Goal: Task Accomplishment & Management: Manage account settings

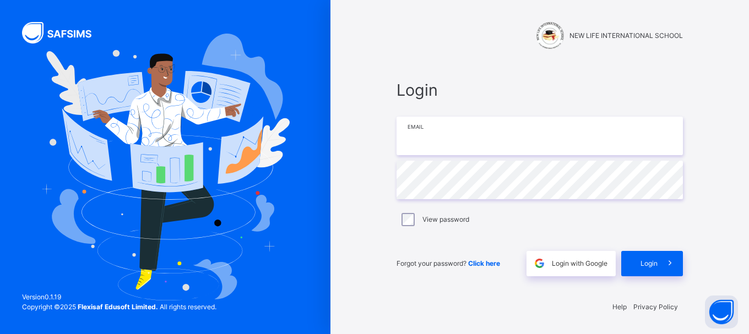
click at [441, 135] on input "email" at bounding box center [540, 136] width 286 height 39
type input "**********"
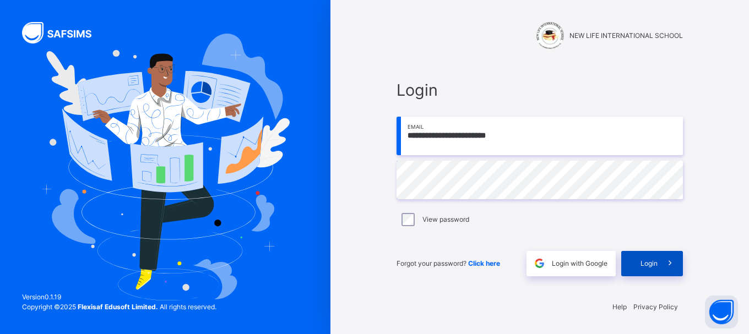
click at [658, 267] on span at bounding box center [670, 263] width 25 height 25
click at [661, 258] on span at bounding box center [670, 263] width 25 height 25
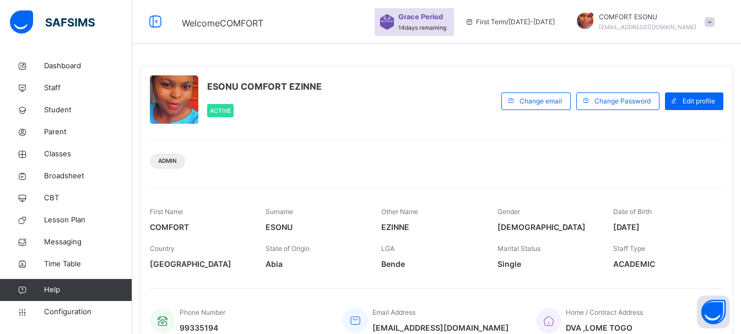
click at [449, 79] on div "ESONU COMFORT EZINNE Active" at bounding box center [323, 100] width 346 height 51
click at [47, 108] on span "Student" at bounding box center [88, 110] width 88 height 11
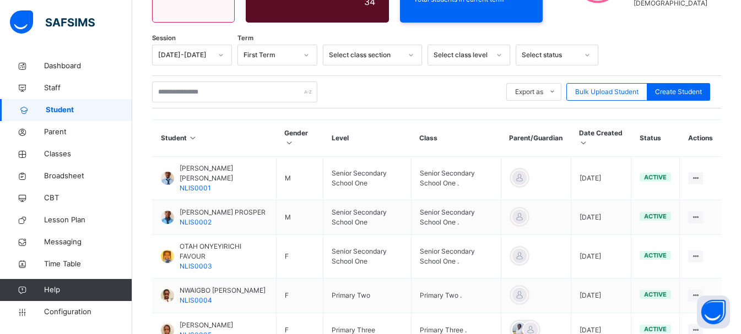
scroll to position [409, 0]
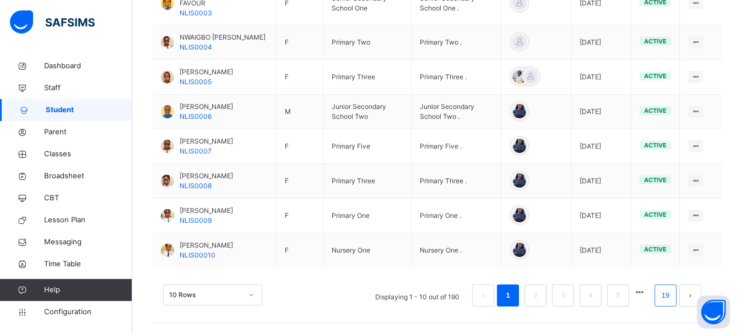
click at [672, 302] on link "19" at bounding box center [665, 296] width 14 height 14
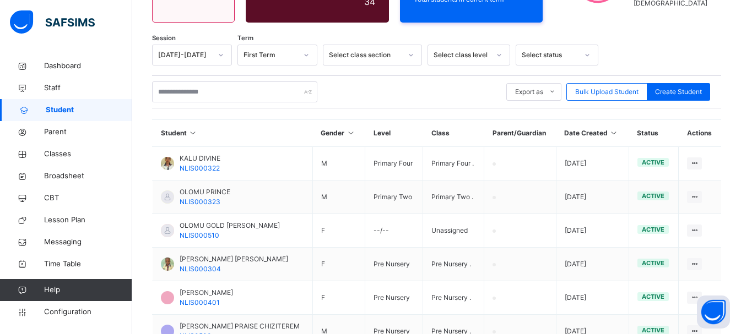
scroll to position [371, 0]
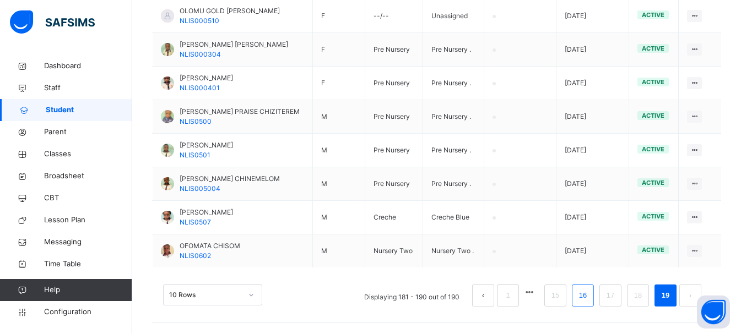
click at [590, 298] on link "16" at bounding box center [583, 296] width 14 height 14
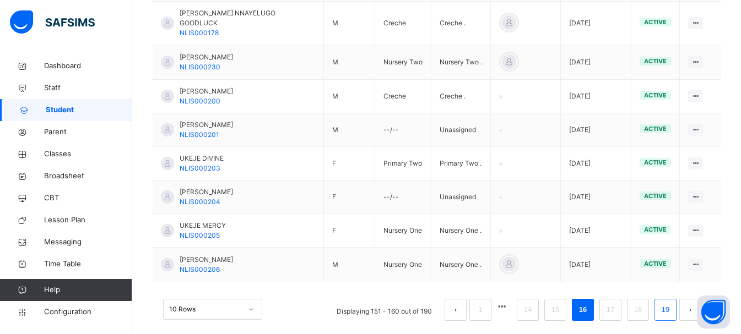
click at [673, 305] on link "19" at bounding box center [665, 310] width 14 height 14
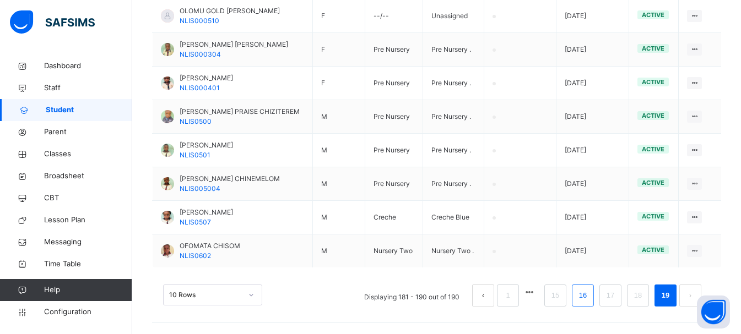
click at [583, 304] on li "16" at bounding box center [583, 296] width 22 height 22
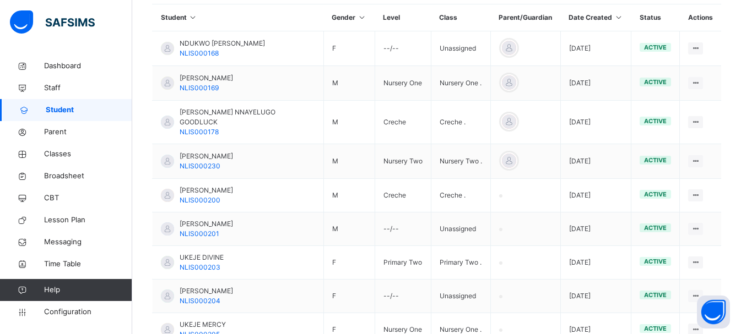
scroll to position [261, 0]
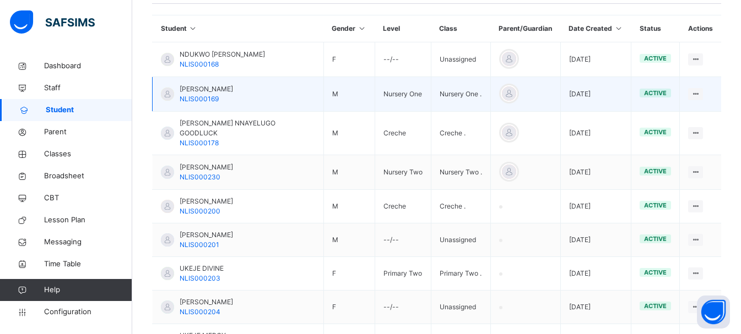
click at [191, 90] on span "[PERSON_NAME]" at bounding box center [206, 89] width 53 height 10
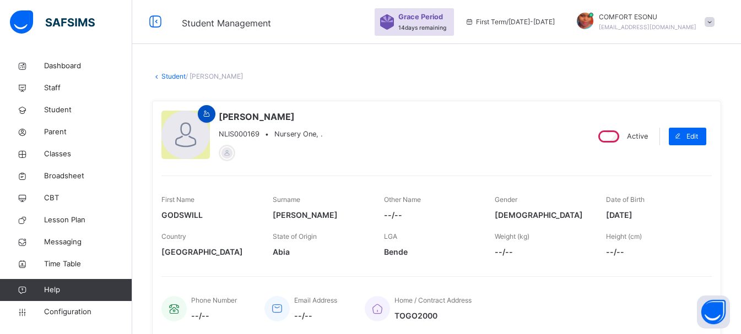
click at [208, 112] on icon at bounding box center [206, 114] width 9 height 10
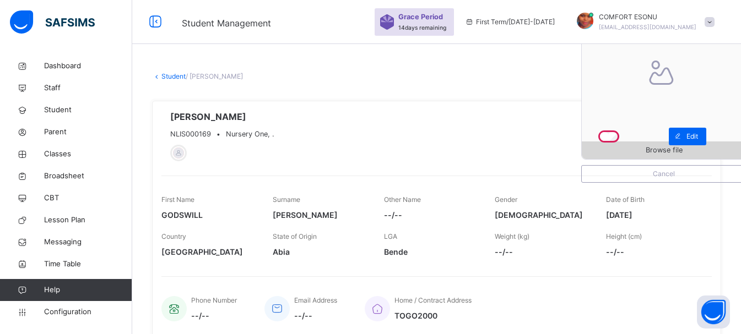
click at [665, 149] on span "Browse file" at bounding box center [664, 150] width 37 height 10
click at [166, 74] on link "Student" at bounding box center [173, 76] width 24 height 8
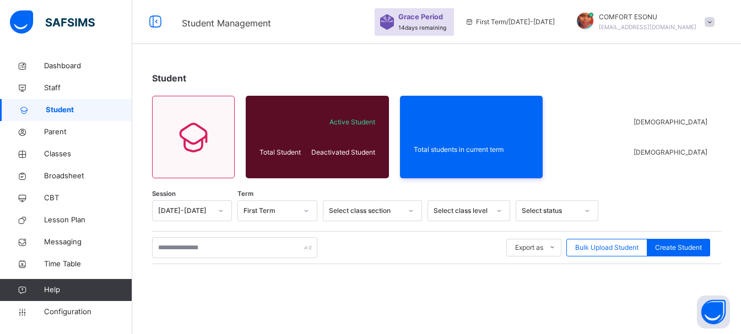
scroll to position [156, 0]
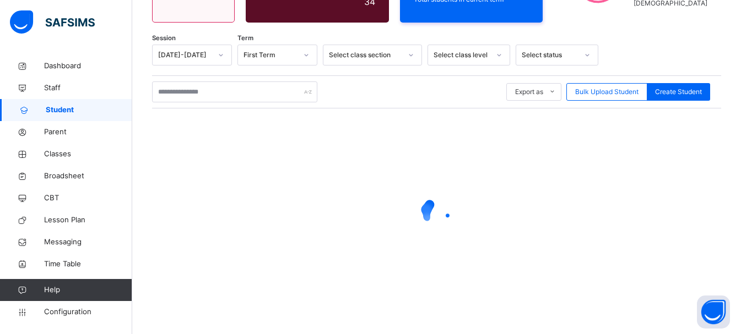
click at [586, 251] on div at bounding box center [436, 213] width 569 height 209
click at [606, 209] on div at bounding box center [436, 213] width 569 height 44
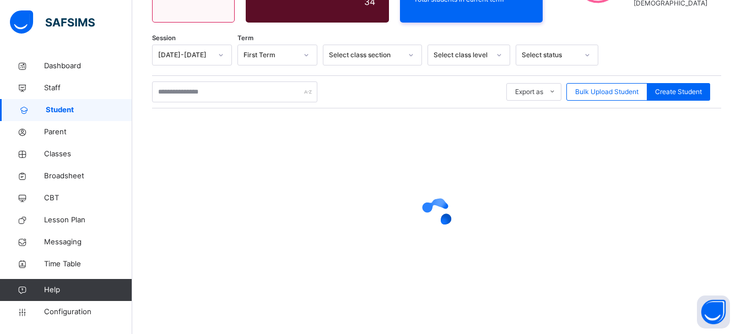
click at [606, 209] on div at bounding box center [436, 213] width 569 height 44
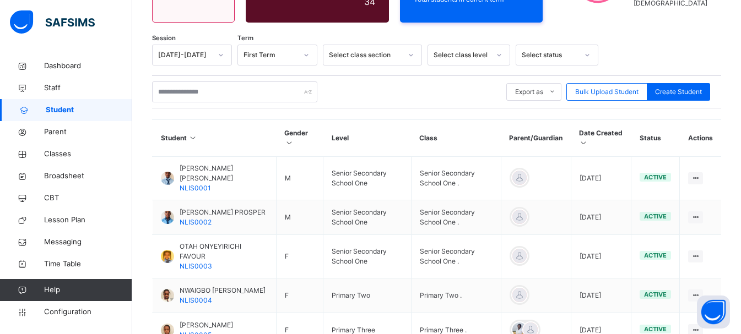
scroll to position [409, 0]
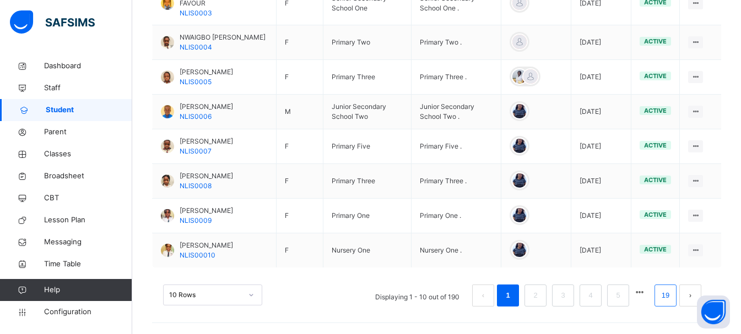
click at [671, 297] on link "19" at bounding box center [665, 296] width 14 height 14
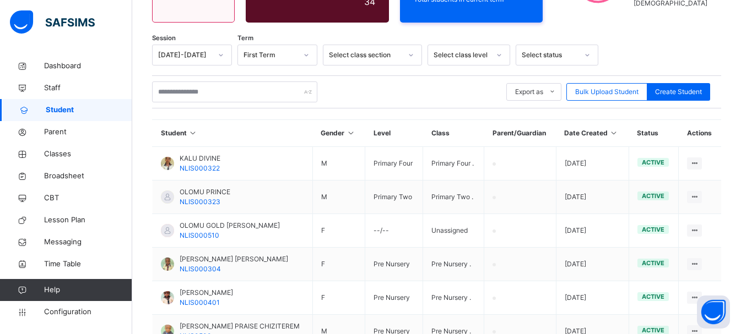
scroll to position [371, 0]
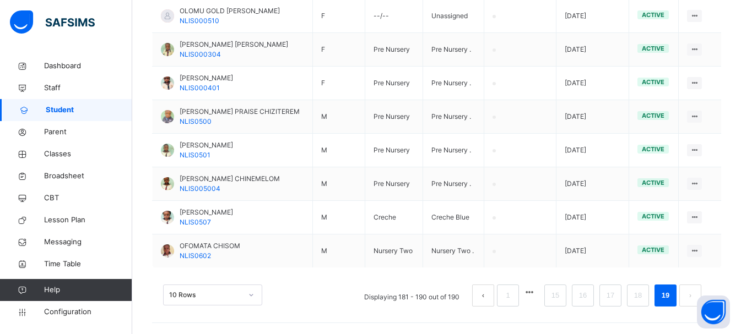
click at [449, 323] on div "Student Gender Level Class Parent/Guardian Date Created Status Actions KALU DIV…" at bounding box center [436, 114] width 569 height 419
click at [587, 297] on link "16" at bounding box center [583, 296] width 14 height 14
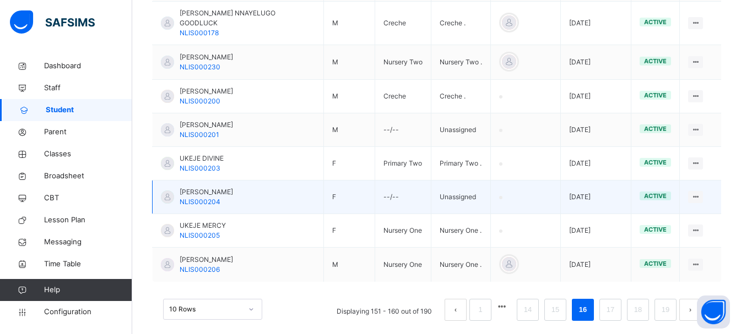
click at [522, 188] on td at bounding box center [525, 198] width 70 height 34
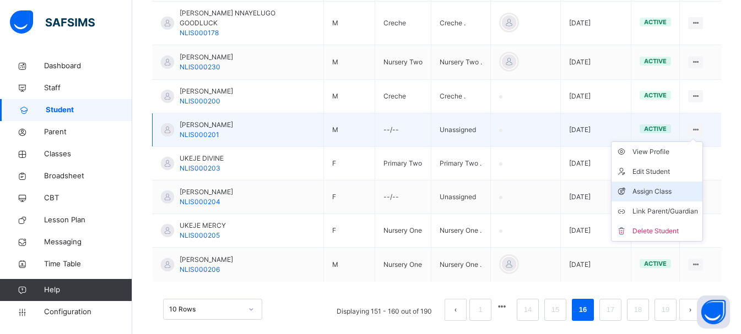
click at [656, 186] on div "Assign Class" at bounding box center [665, 191] width 66 height 11
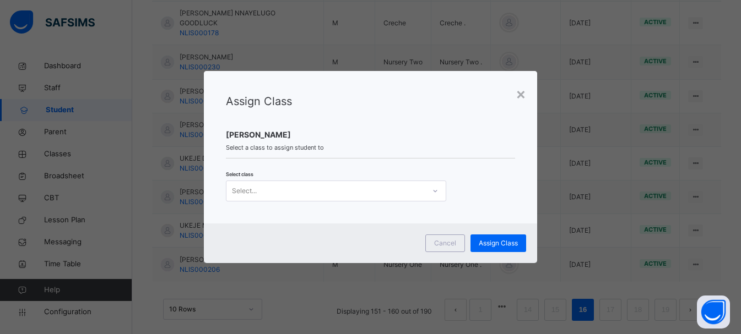
click at [308, 197] on div "Select..." at bounding box center [325, 190] width 198 height 17
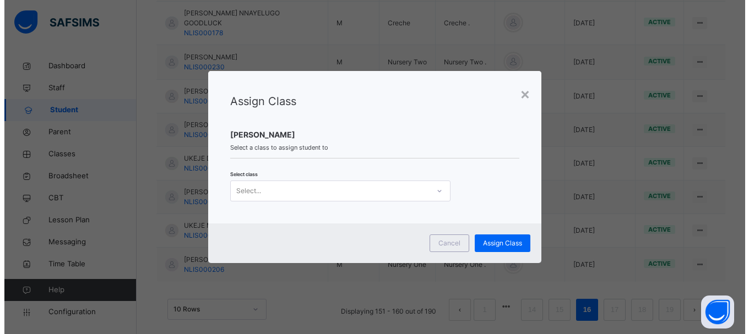
scroll to position [0, 0]
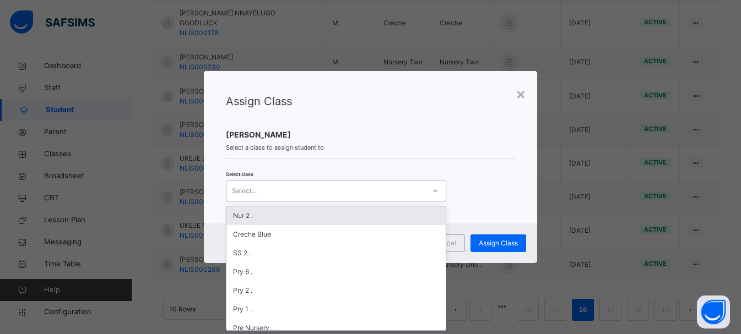
type input "*"
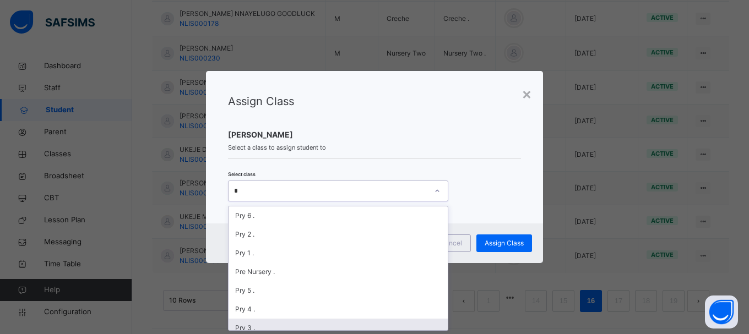
click at [250, 323] on div "Pry 3 ." at bounding box center [338, 328] width 219 height 19
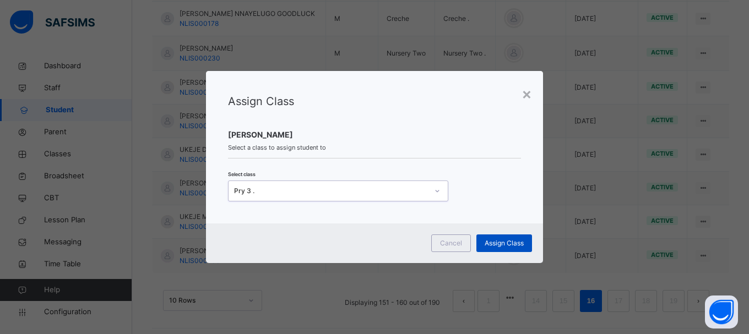
click at [501, 247] on span "Assign Class" at bounding box center [504, 244] width 39 height 10
click at [458, 327] on div "× Assign Class [PERSON_NAME] Select a class to assign student to Select class P…" at bounding box center [374, 167] width 749 height 334
click at [506, 242] on span "Assign Class" at bounding box center [504, 244] width 39 height 10
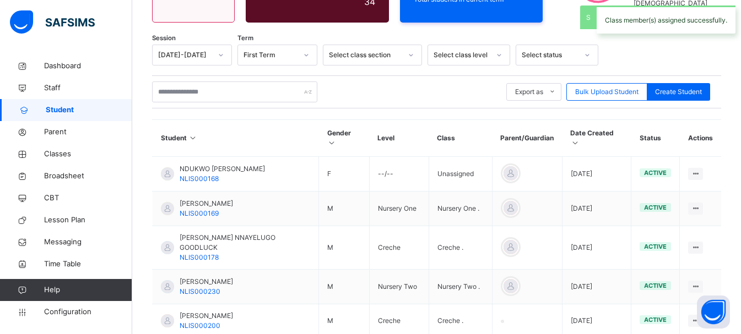
scroll to position [371, 0]
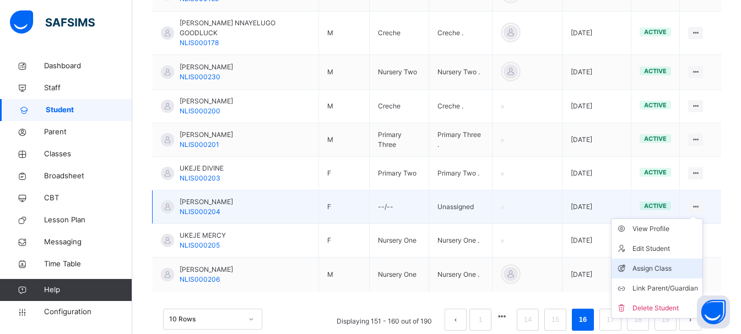
click at [658, 263] on div "Assign Class" at bounding box center [665, 268] width 66 height 11
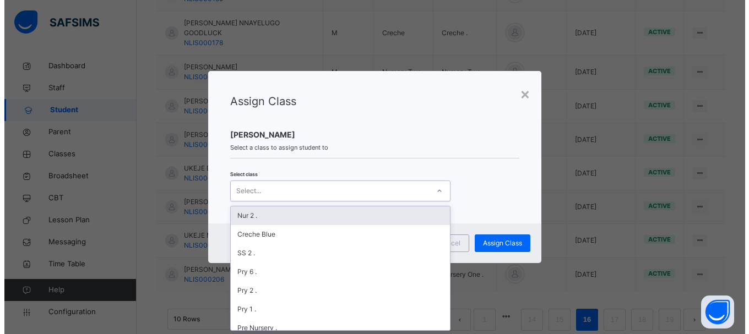
scroll to position [0, 0]
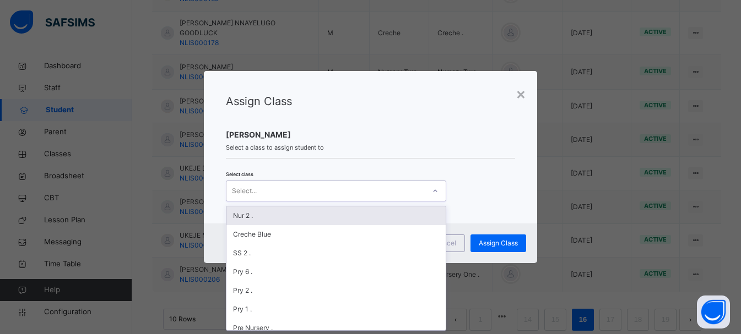
click at [391, 192] on div "Select..." at bounding box center [325, 190] width 198 height 17
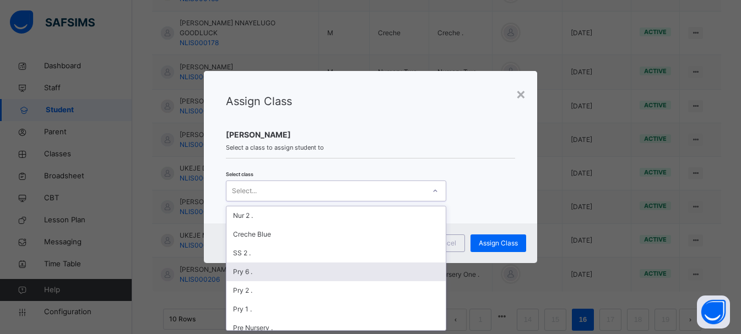
type input "*"
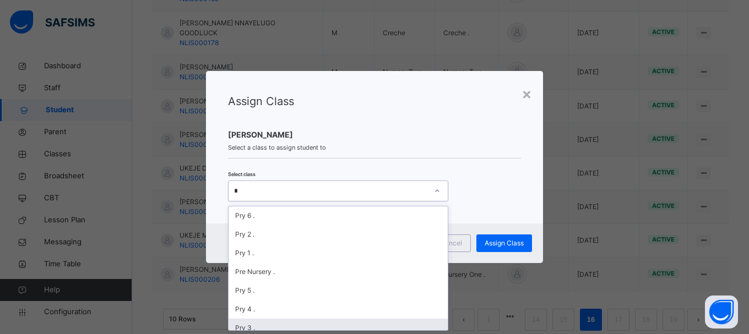
click at [255, 323] on div "Pry 3 ." at bounding box center [338, 328] width 219 height 19
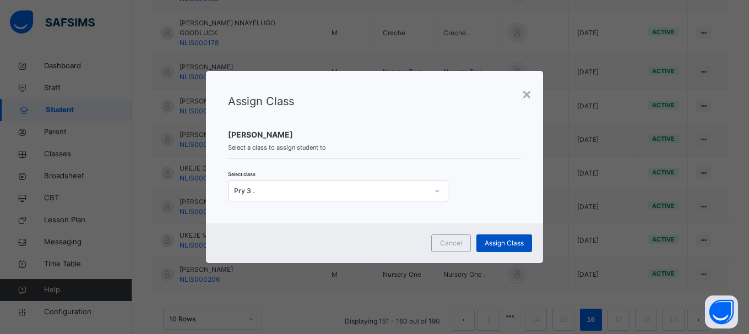
click at [501, 245] on span "Assign Class" at bounding box center [504, 244] width 39 height 10
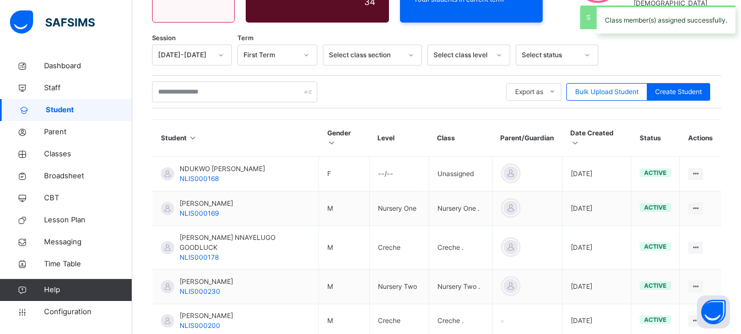
scroll to position [371, 0]
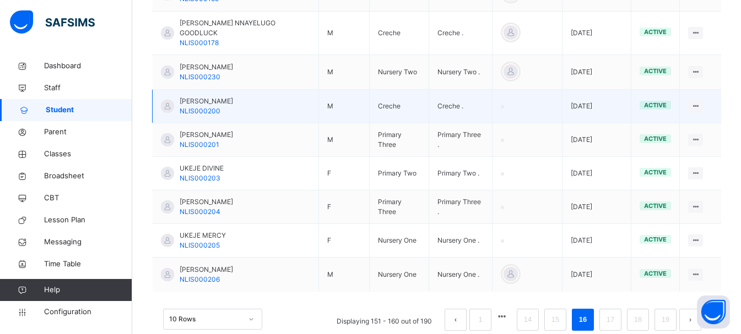
click at [167, 100] on div at bounding box center [167, 106] width 13 height 13
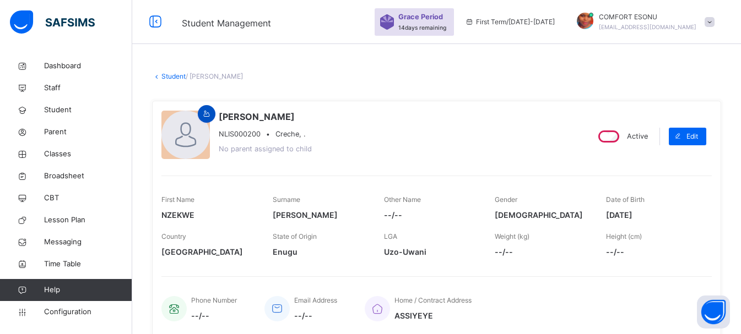
click at [208, 110] on icon at bounding box center [206, 114] width 9 height 10
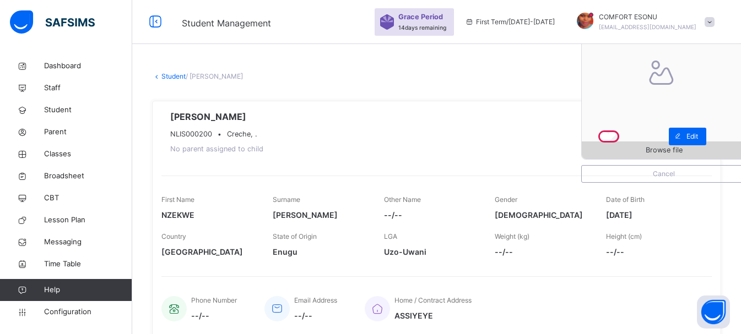
click at [652, 155] on span "Browse file" at bounding box center [664, 150] width 164 height 10
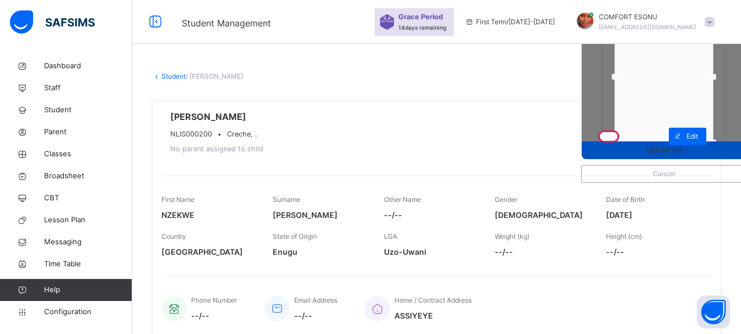
click at [660, 153] on span "Upload file" at bounding box center [664, 150] width 36 height 10
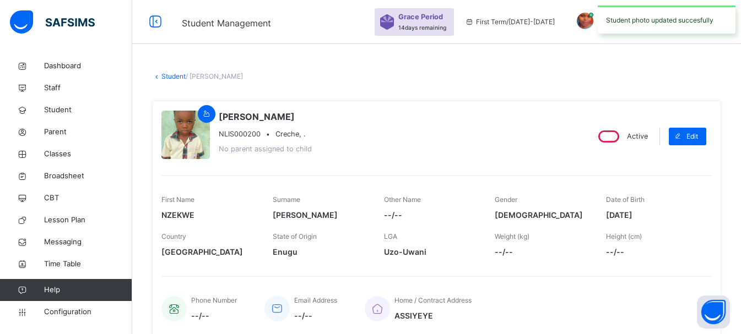
click at [174, 77] on link "Student" at bounding box center [173, 76] width 24 height 8
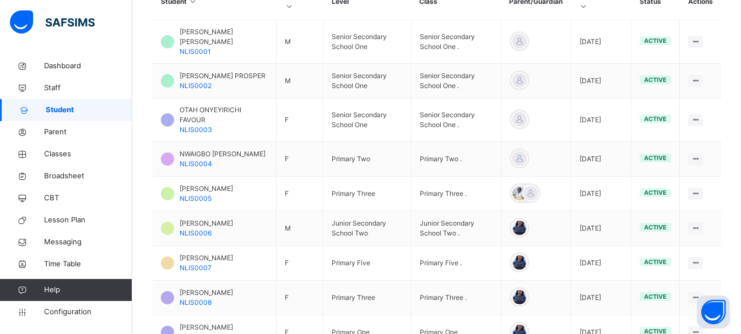
scroll to position [409, 0]
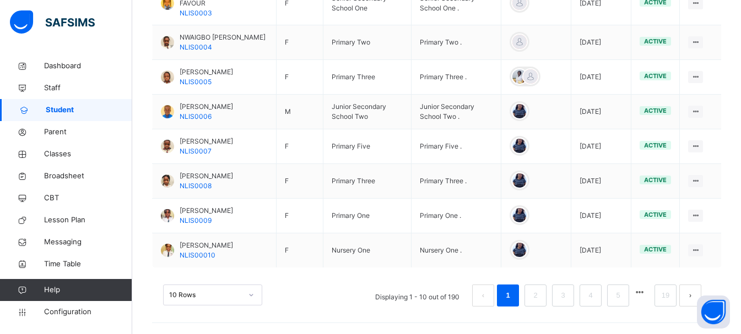
click at [647, 294] on li at bounding box center [639, 292] width 15 height 15
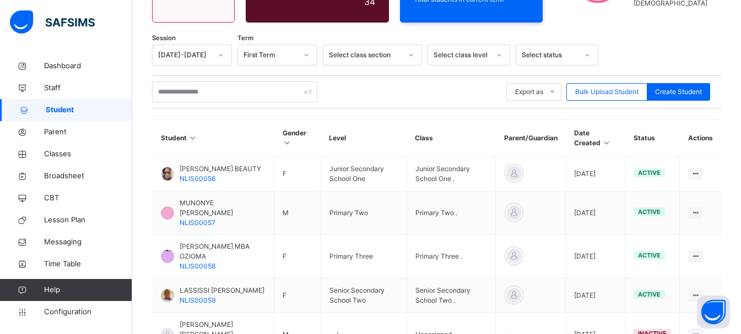
scroll to position [395, 0]
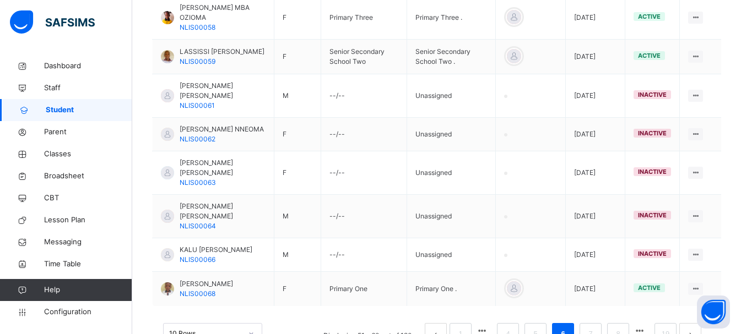
click at [647, 323] on li at bounding box center [639, 330] width 15 height 15
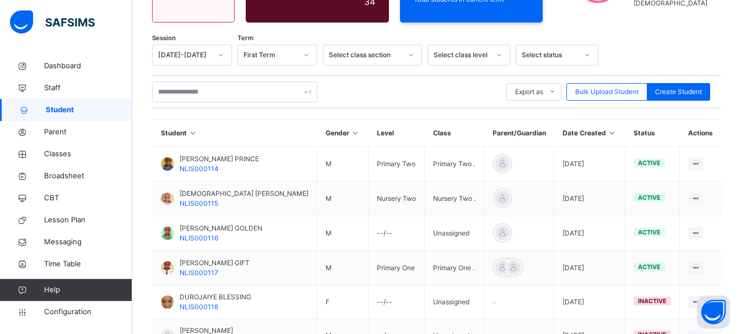
scroll to position [377, 0]
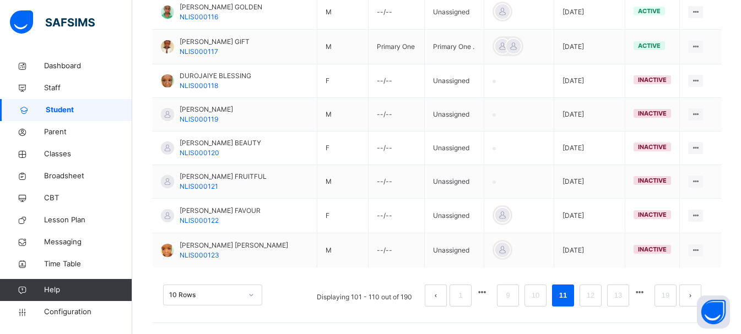
click at [647, 294] on li at bounding box center [639, 292] width 15 height 15
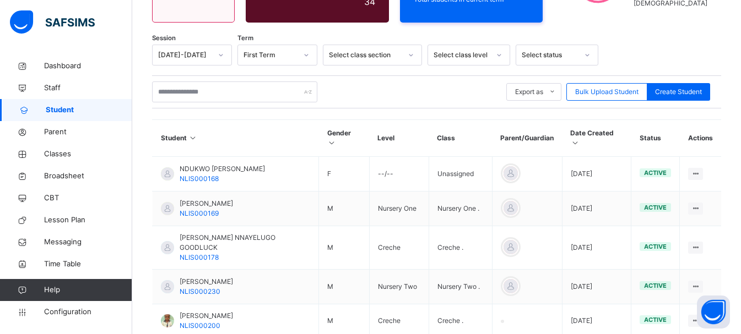
scroll to position [376, 0]
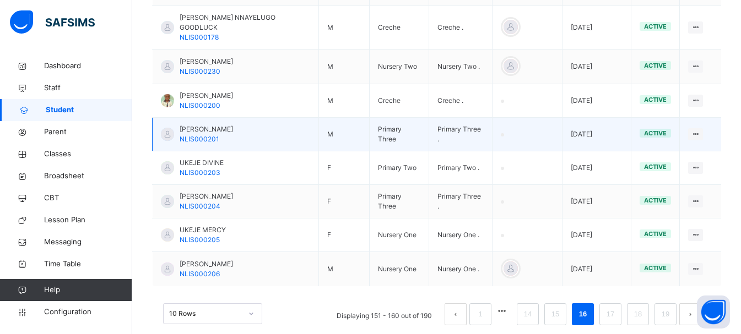
click at [188, 124] on span "[PERSON_NAME]" at bounding box center [206, 129] width 53 height 10
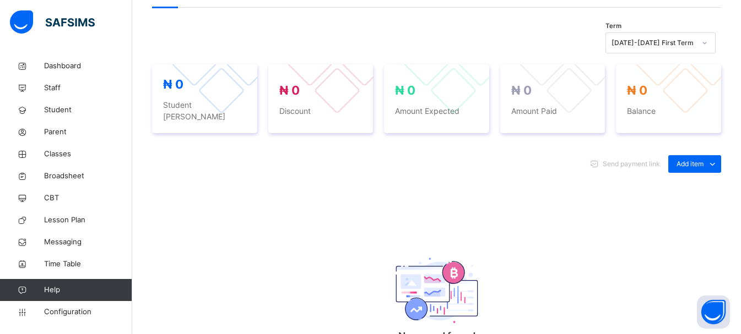
scroll to position [84, 0]
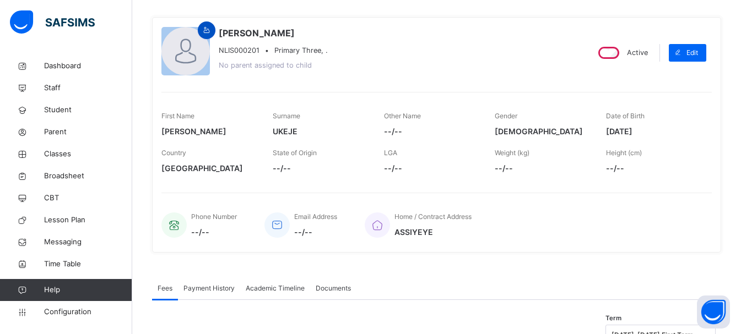
click at [206, 30] on icon at bounding box center [206, 30] width 9 height 10
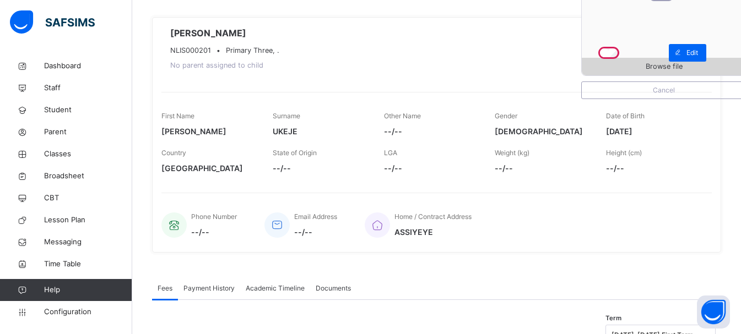
click at [663, 73] on div "Browse file" at bounding box center [664, 67] width 164 height 18
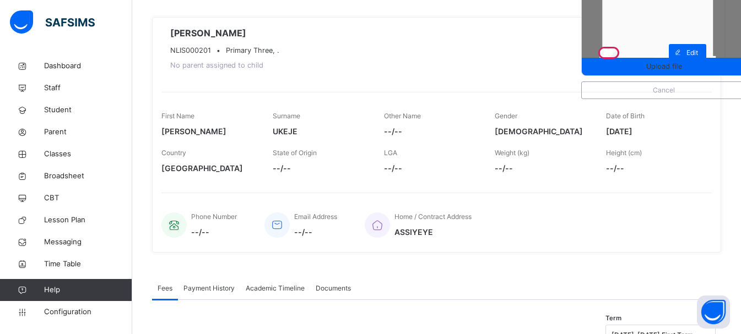
drag, startPoint x: 624, startPoint y: 27, endPoint x: 604, endPoint y: 29, distance: 20.5
drag, startPoint x: 721, startPoint y: 18, endPoint x: 744, endPoint y: 21, distance: 23.4
click at [741, 21] on html "Student Management Grace Period 14 days remaining First Term / [DATE]-[DATE] CO…" at bounding box center [370, 324] width 741 height 816
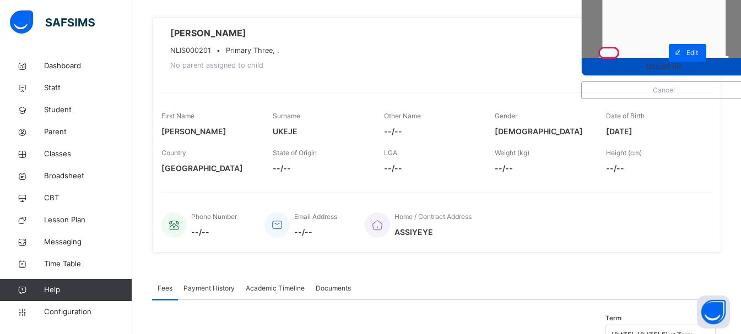
click at [678, 72] on div "Upload file" at bounding box center [664, 67] width 164 height 18
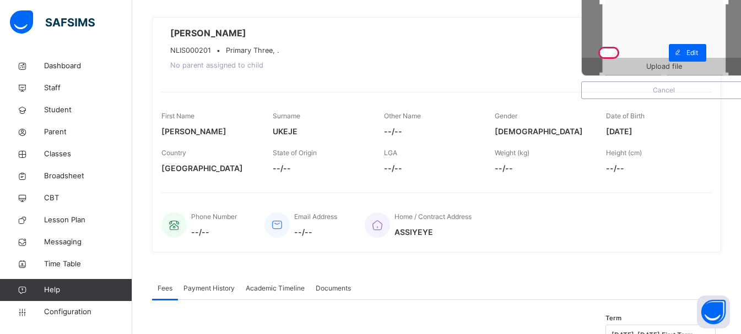
drag, startPoint x: 671, startPoint y: 56, endPoint x: 675, endPoint y: 102, distance: 45.9
click at [675, 102] on div "Upload file Cancel [PERSON_NAME] NLIS000201 • Primary Three, . No parent assign…" at bounding box center [436, 135] width 569 height 236
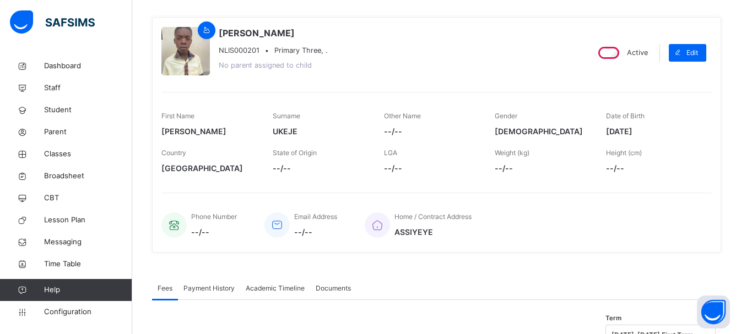
scroll to position [0, 0]
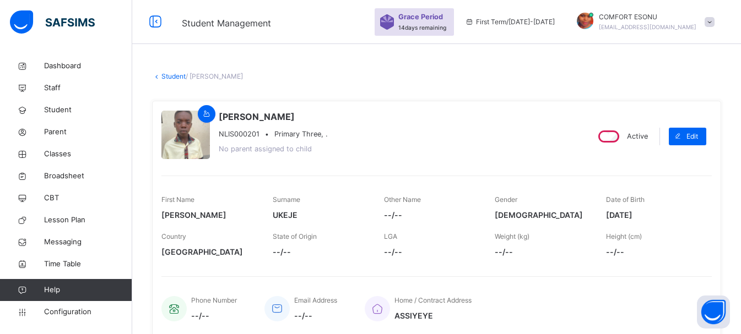
click at [180, 79] on link "Student" at bounding box center [173, 76] width 24 height 8
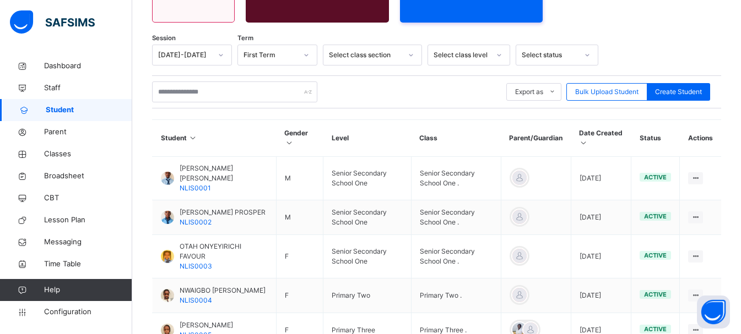
scroll to position [409, 0]
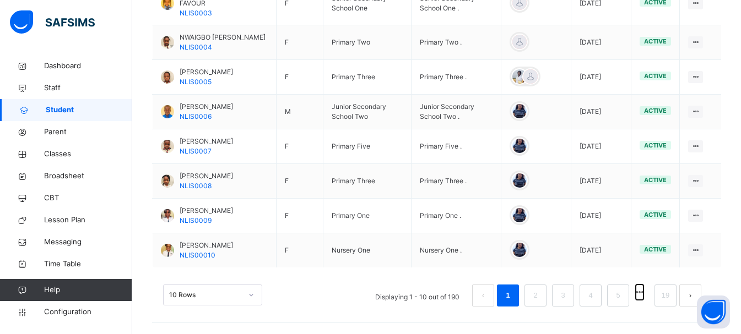
click at [644, 292] on button "button" at bounding box center [640, 292] width 8 height 15
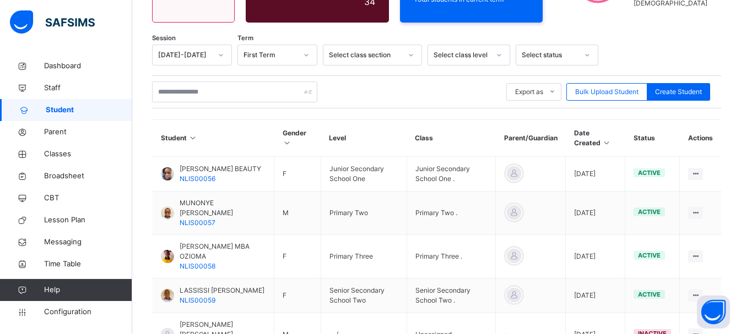
scroll to position [395, 0]
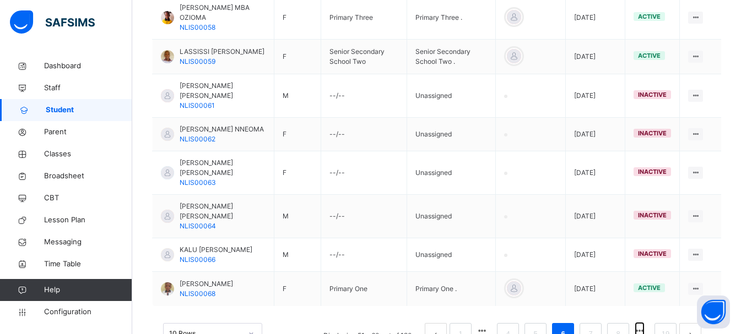
click at [644, 323] on button "button" at bounding box center [640, 330] width 8 height 15
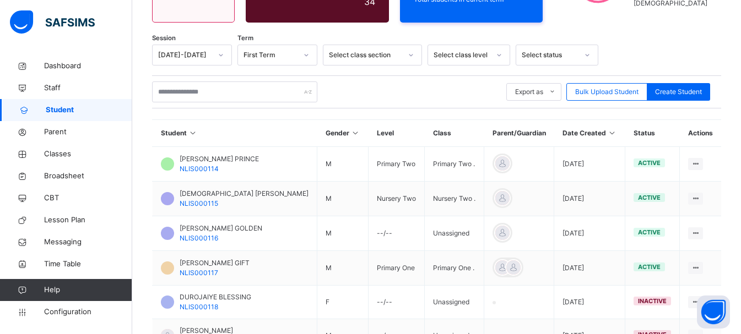
scroll to position [377, 0]
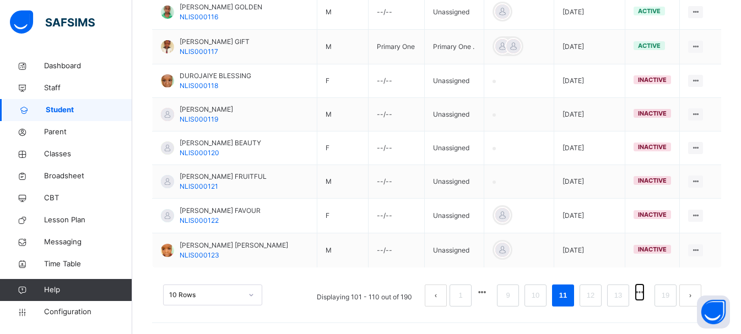
click at [644, 288] on button "button" at bounding box center [640, 292] width 8 height 15
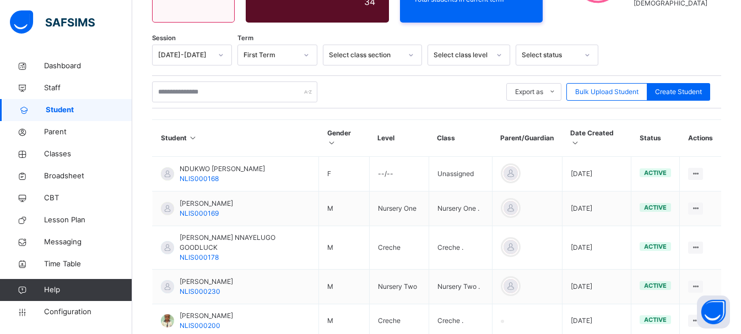
scroll to position [376, 0]
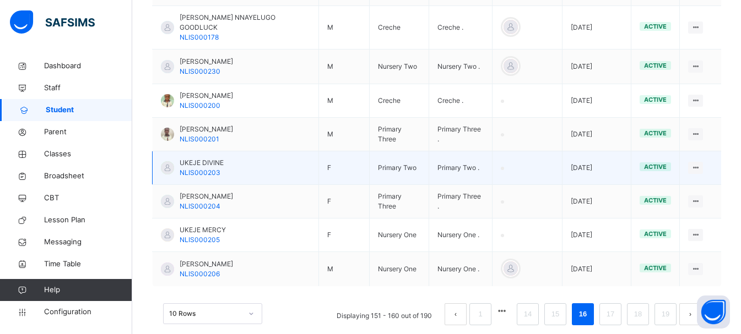
click at [191, 158] on span "UKEJE DIVINE" at bounding box center [202, 163] width 44 height 10
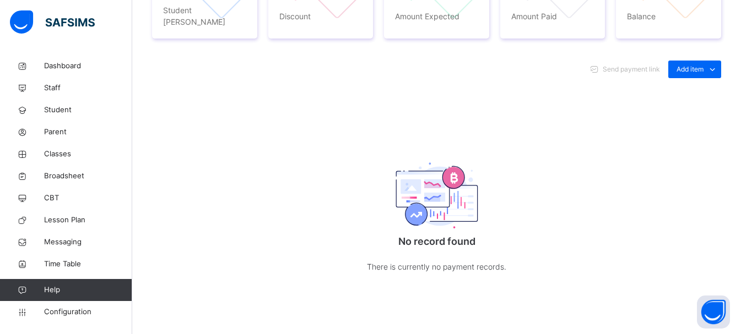
scroll to position [25, 0]
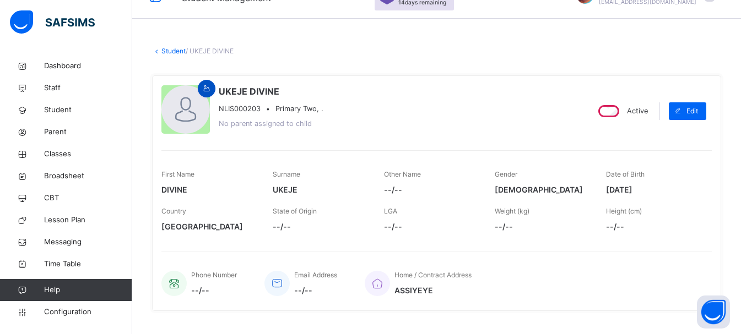
click at [208, 91] on icon at bounding box center [206, 89] width 9 height 10
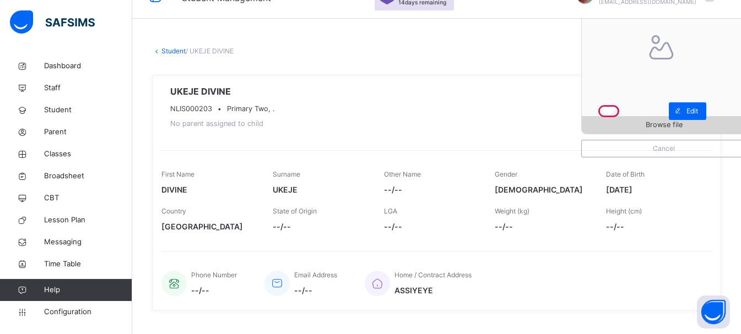
click at [651, 122] on span "Browse file" at bounding box center [664, 125] width 164 height 10
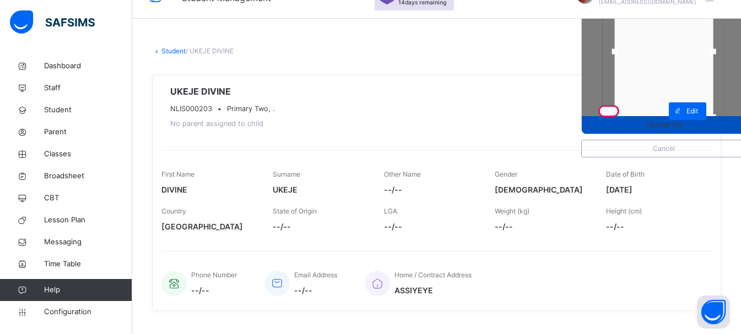
click at [668, 129] on span "Upload file" at bounding box center [664, 125] width 36 height 10
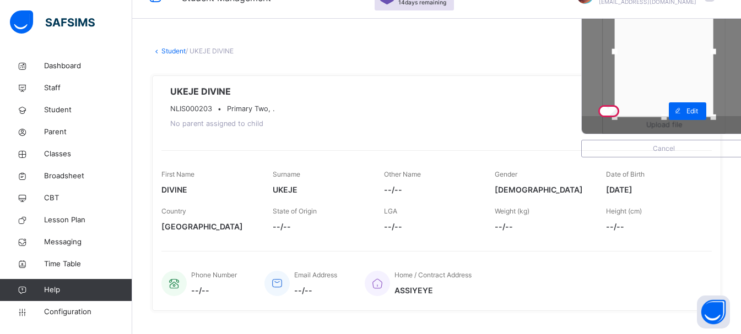
click at [668, 129] on span "Upload file" at bounding box center [664, 125] width 36 height 10
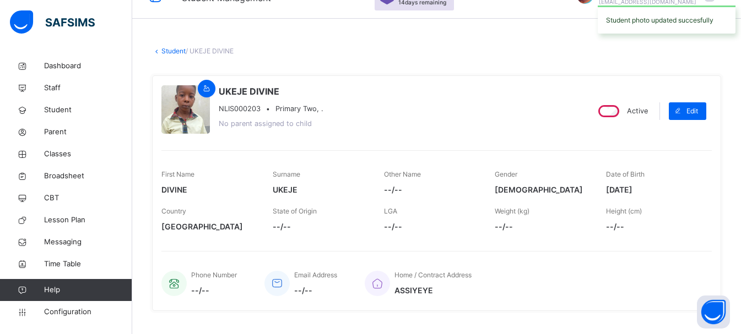
click at [177, 48] on link "Student" at bounding box center [173, 51] width 24 height 8
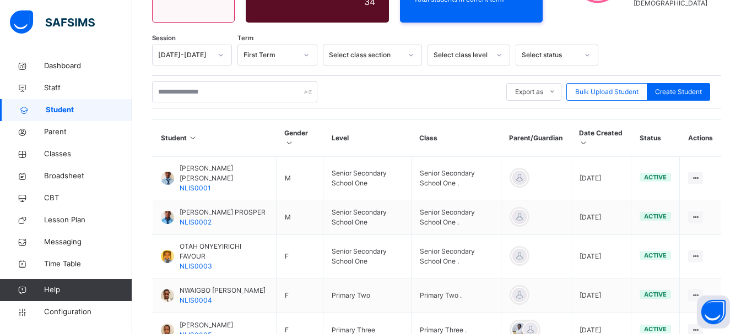
scroll to position [409, 0]
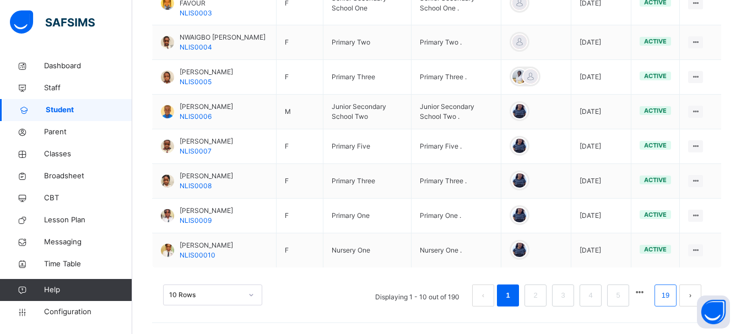
click at [666, 289] on link "19" at bounding box center [665, 296] width 14 height 14
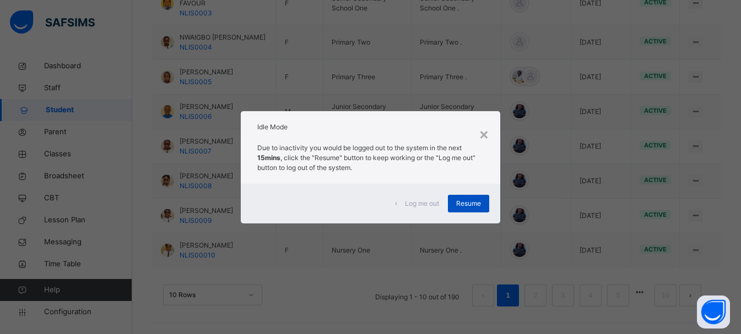
click at [481, 207] on span "Resume" at bounding box center [468, 204] width 25 height 10
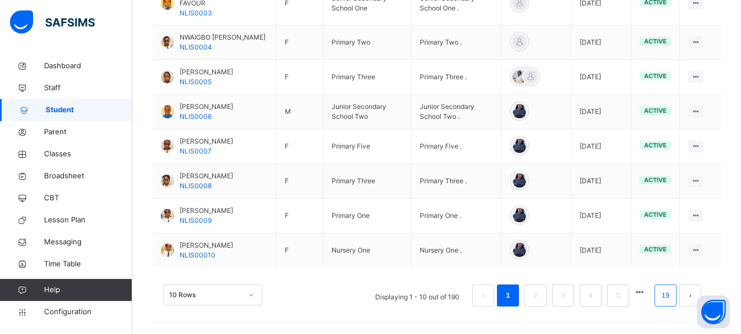
click at [673, 291] on link "19" at bounding box center [665, 296] width 14 height 14
click at [673, 294] on link "19" at bounding box center [665, 296] width 14 height 14
click at [644, 293] on button "button" at bounding box center [640, 292] width 8 height 15
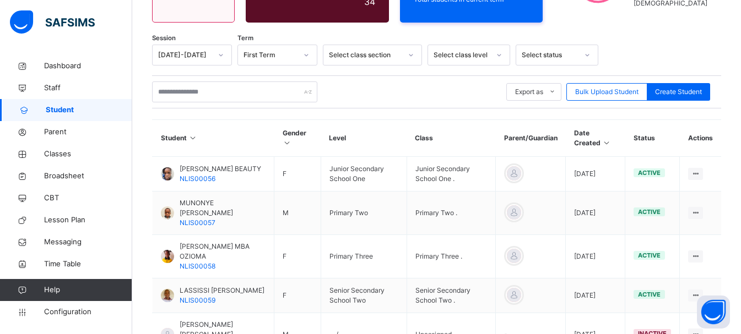
scroll to position [395, 0]
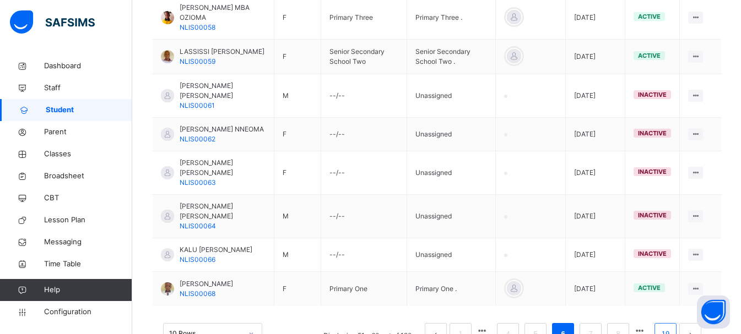
click at [672, 327] on link "19" at bounding box center [665, 334] width 14 height 14
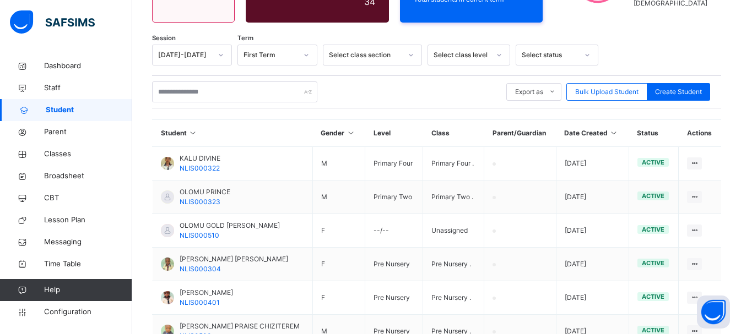
scroll to position [371, 0]
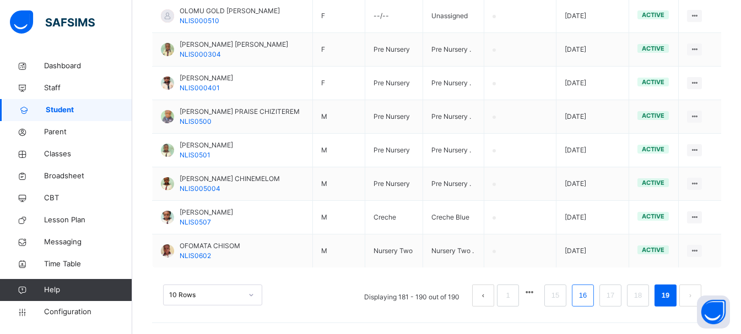
click at [590, 291] on link "16" at bounding box center [583, 296] width 14 height 14
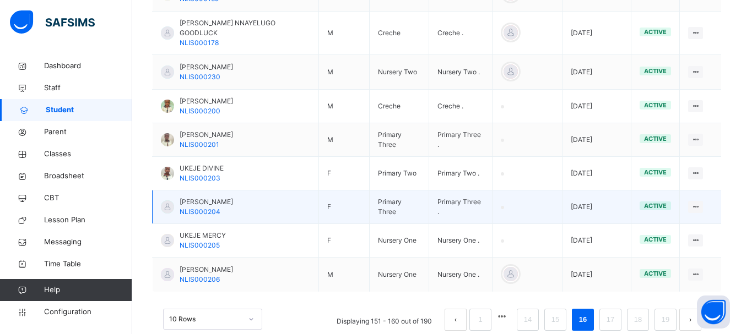
click at [196, 197] on span "[PERSON_NAME]" at bounding box center [206, 202] width 53 height 10
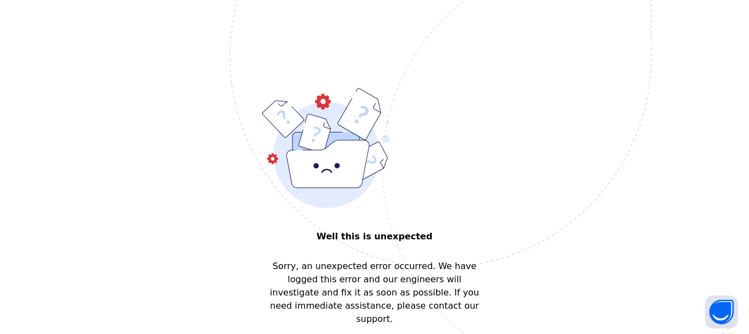
click at [749, 317] on img at bounding box center [517, 112] width 575 height 533
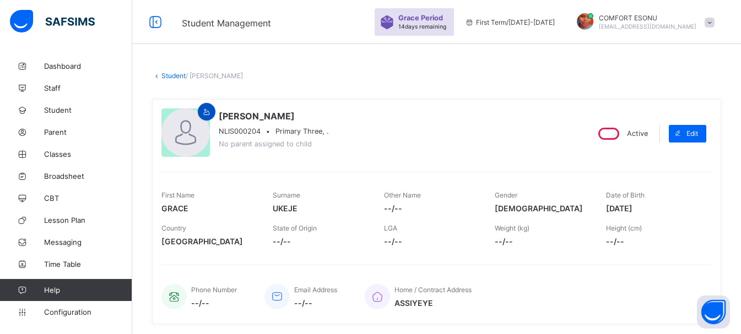
click at [210, 115] on icon at bounding box center [206, 112] width 9 height 8
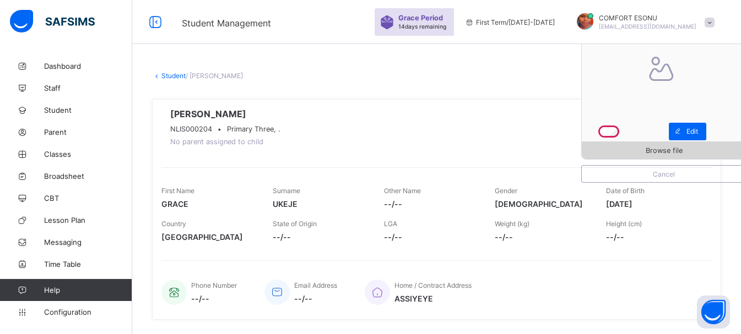
click at [692, 150] on span "Browse file" at bounding box center [664, 151] width 164 height 8
